Goal: Task Accomplishment & Management: Use online tool/utility

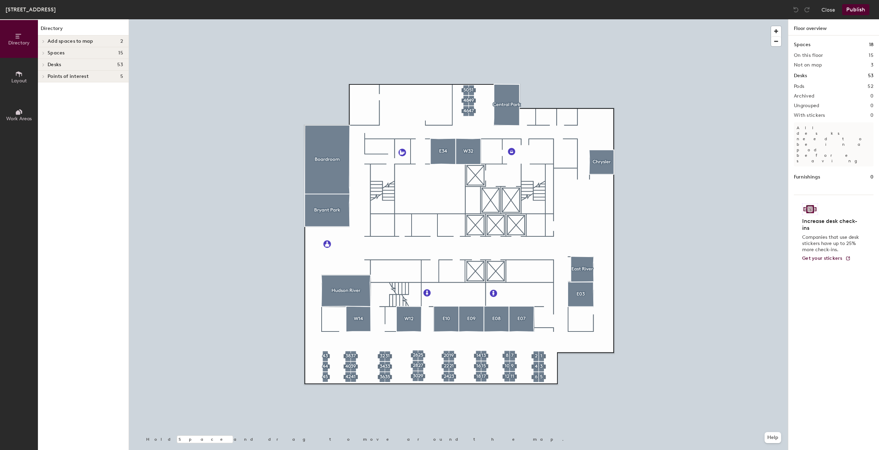
click at [380, 19] on div at bounding box center [458, 19] width 659 height 0
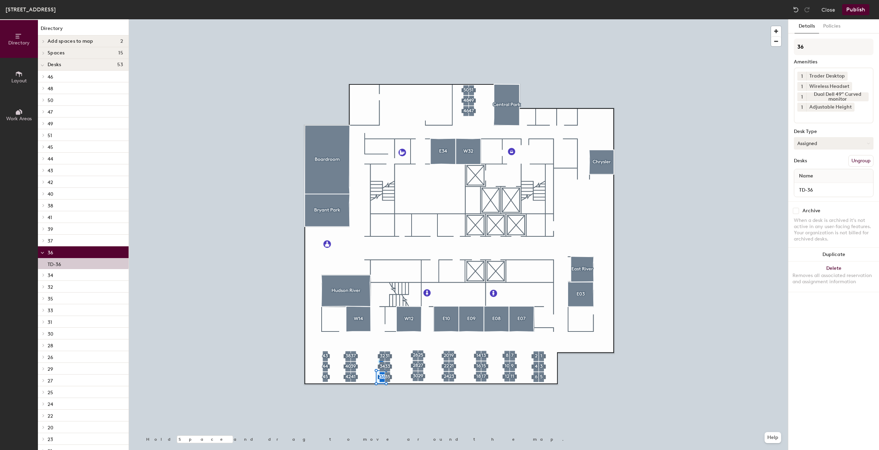
click at [822, 146] on button "Assigned" at bounding box center [834, 143] width 80 height 12
click at [820, 165] on div "Assigned" at bounding box center [829, 165] width 69 height 10
click at [843, 143] on button "Assigned" at bounding box center [834, 143] width 80 height 12
click at [858, 12] on button "Publish" at bounding box center [856, 9] width 27 height 11
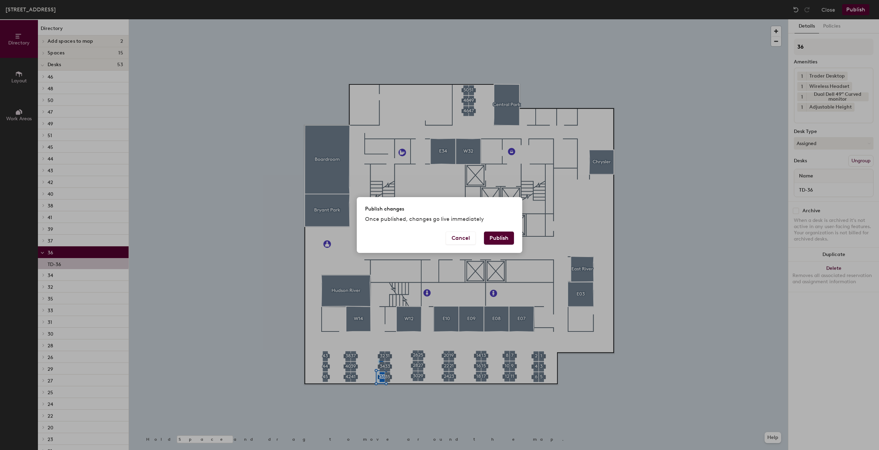
click at [503, 238] on button "Publish" at bounding box center [499, 238] width 30 height 13
